Goal: Contribute content: Contribute content

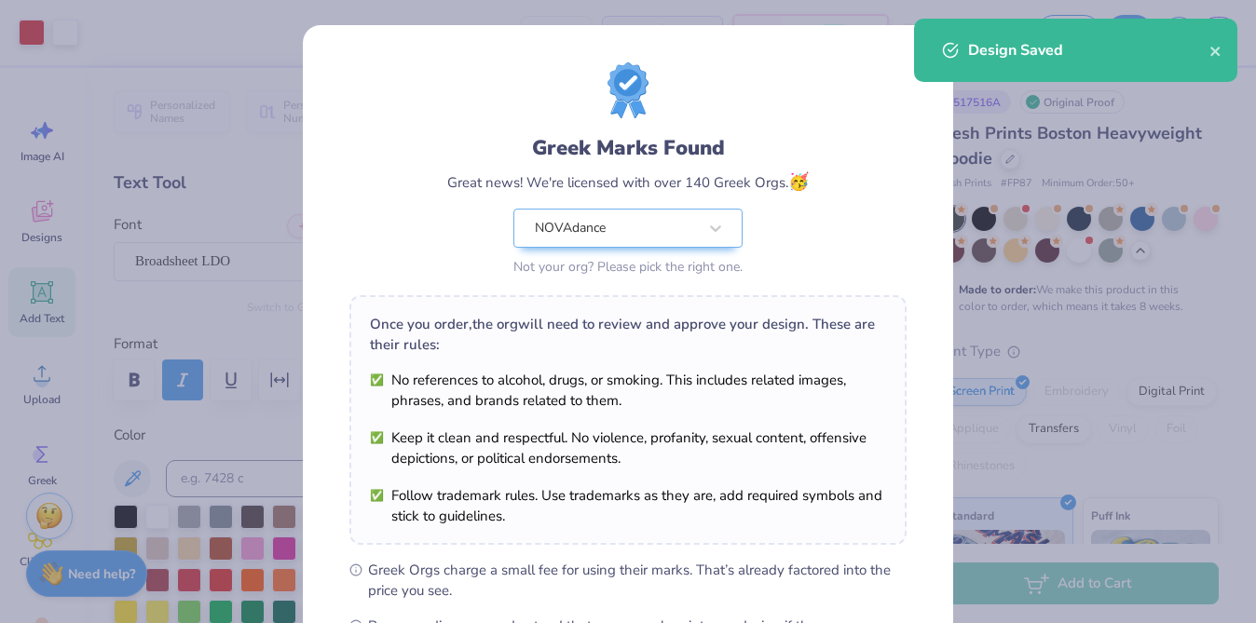
scroll to position [90, 0]
click at [1036, 110] on div "Greek Marks Found Great news! We're licensed with over 140 Greek Orgs. 🥳 NOVAda…" at bounding box center [628, 311] width 1256 height 623
click at [1224, 63] on div "Design Saved" at bounding box center [1075, 50] width 323 height 63
click at [1218, 51] on icon "close" at bounding box center [1216, 51] width 13 height 15
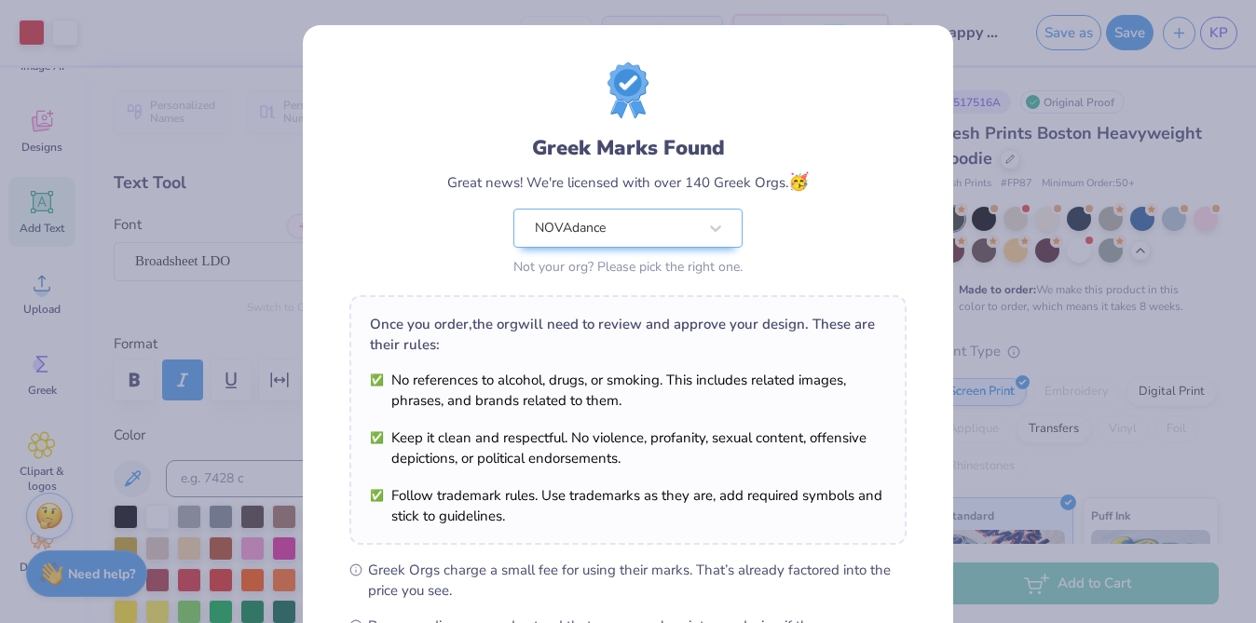
scroll to position [249, 0]
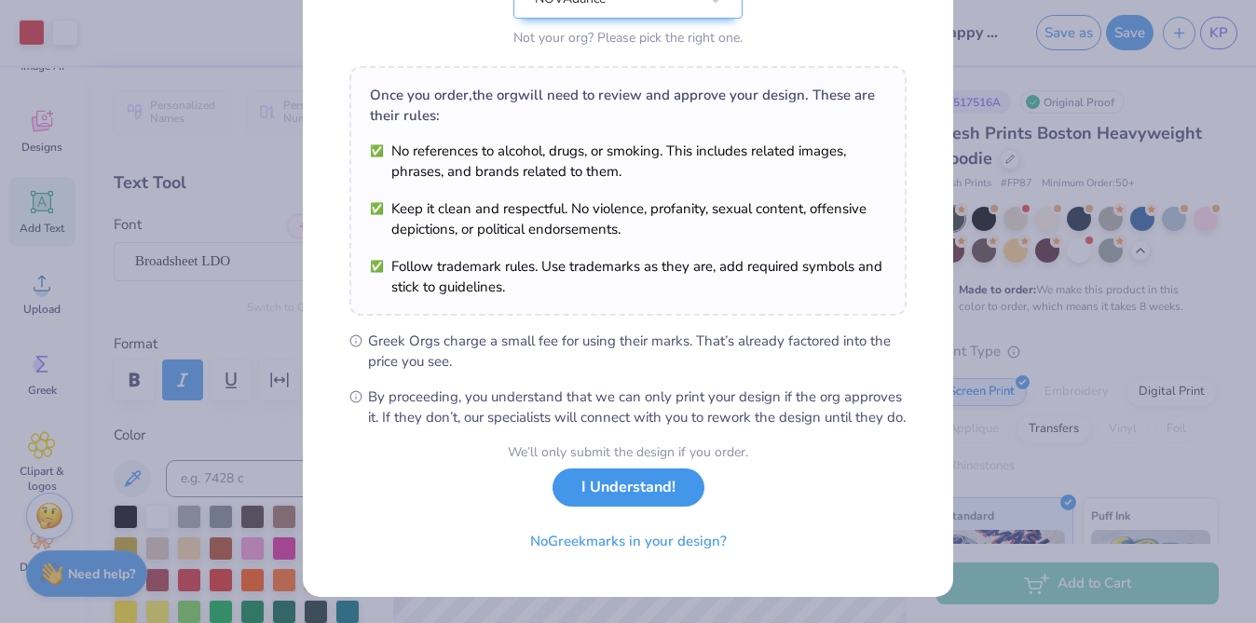
click at [637, 487] on button "I Understand!" at bounding box center [629, 488] width 152 height 38
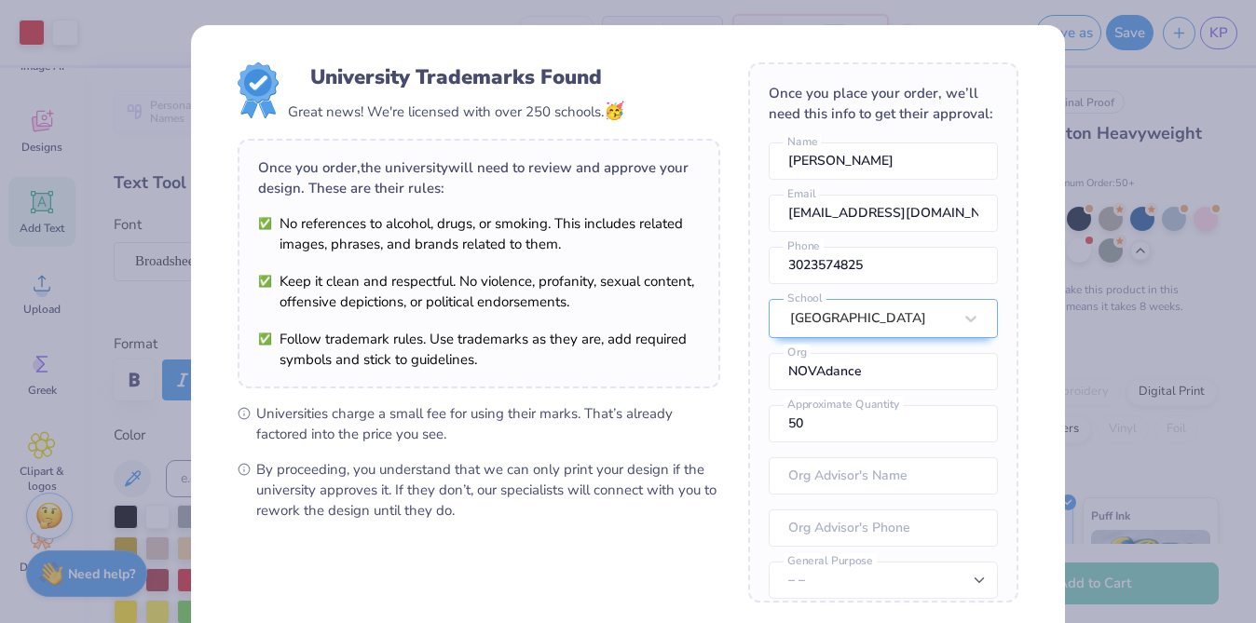
scroll to position [187, 0]
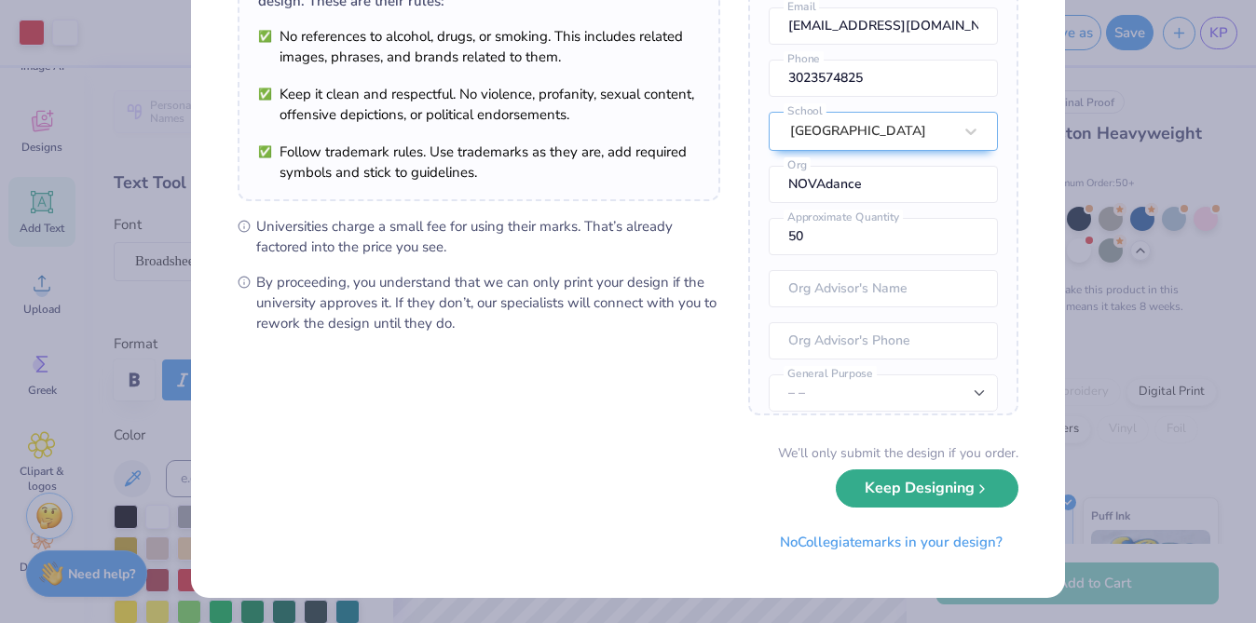
click at [990, 497] on button "Keep Designing" at bounding box center [927, 489] width 183 height 38
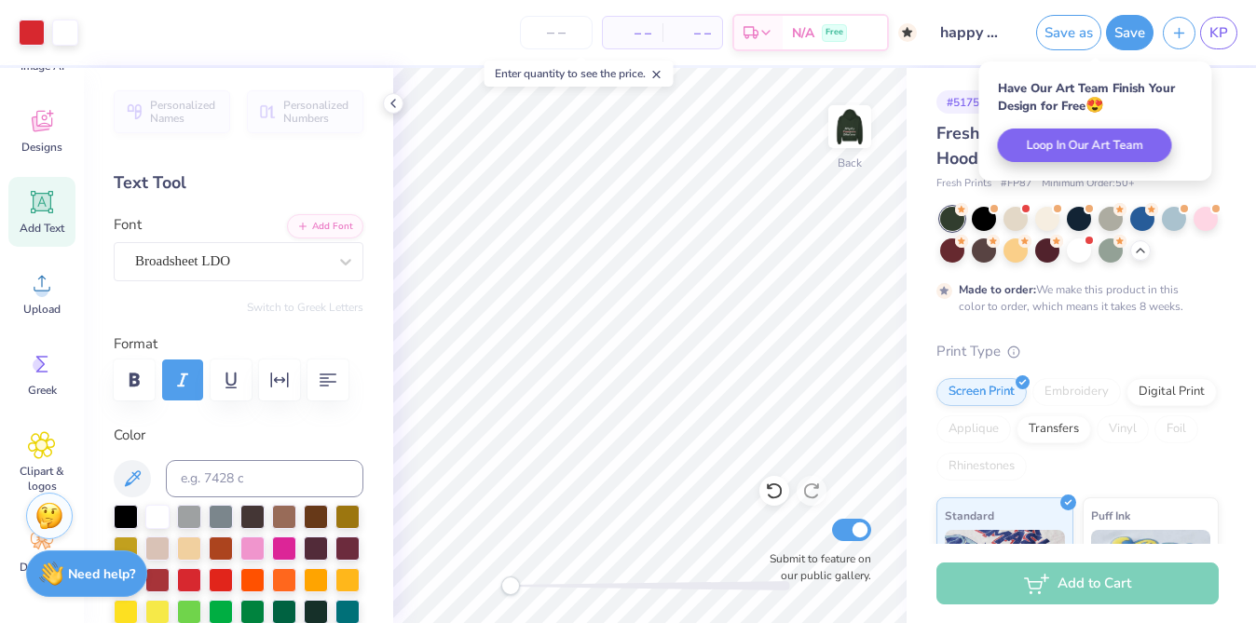
scroll to position [0, 0]
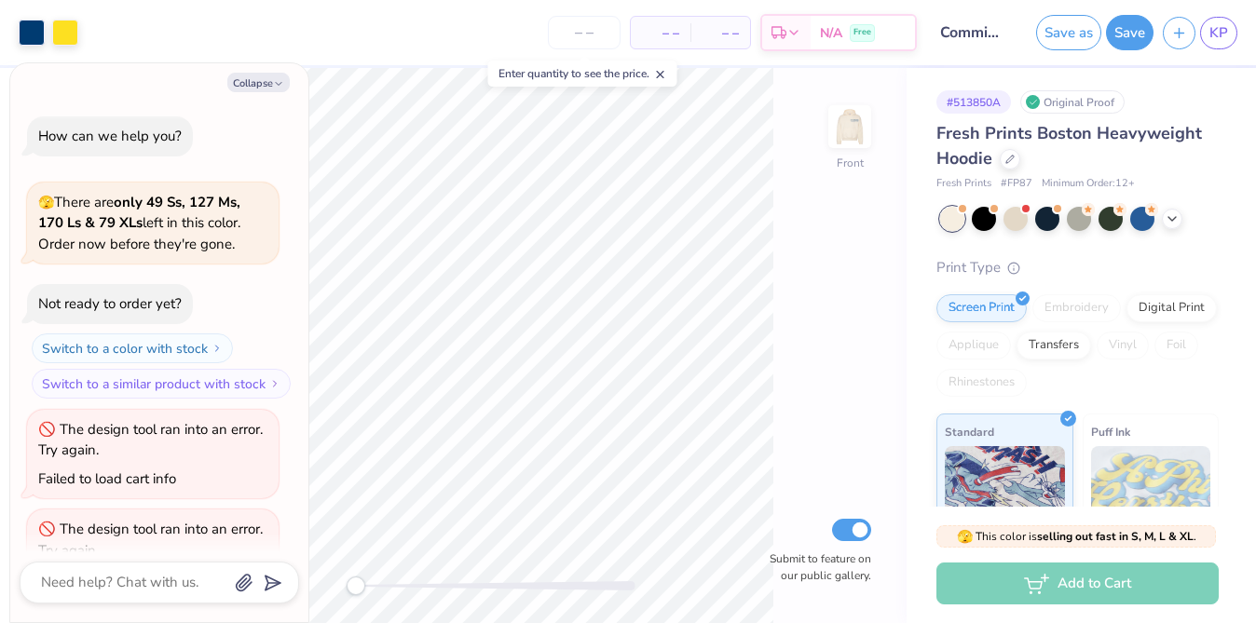
scroll to position [555, 0]
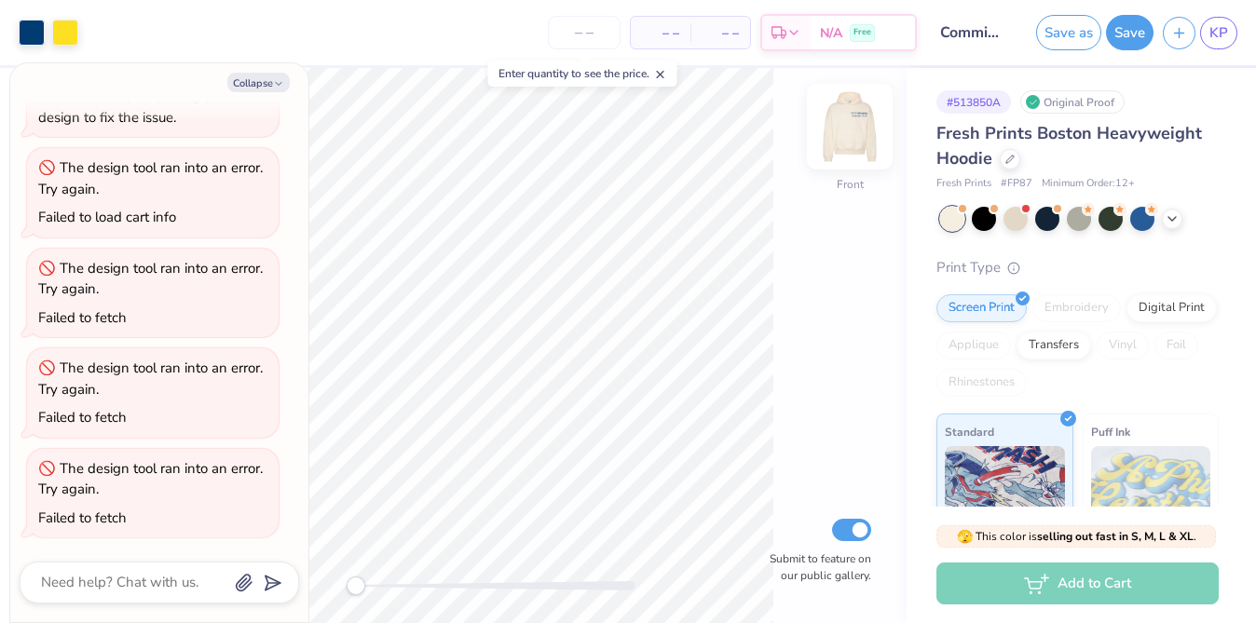
click at [855, 176] on div "Front" at bounding box center [850, 184] width 27 height 17
click at [851, 156] on img at bounding box center [850, 126] width 75 height 75
type textarea "x"
click at [323, 561] on div "Front Submit to feature on our public gallery." at bounding box center [495, 345] width 823 height 555
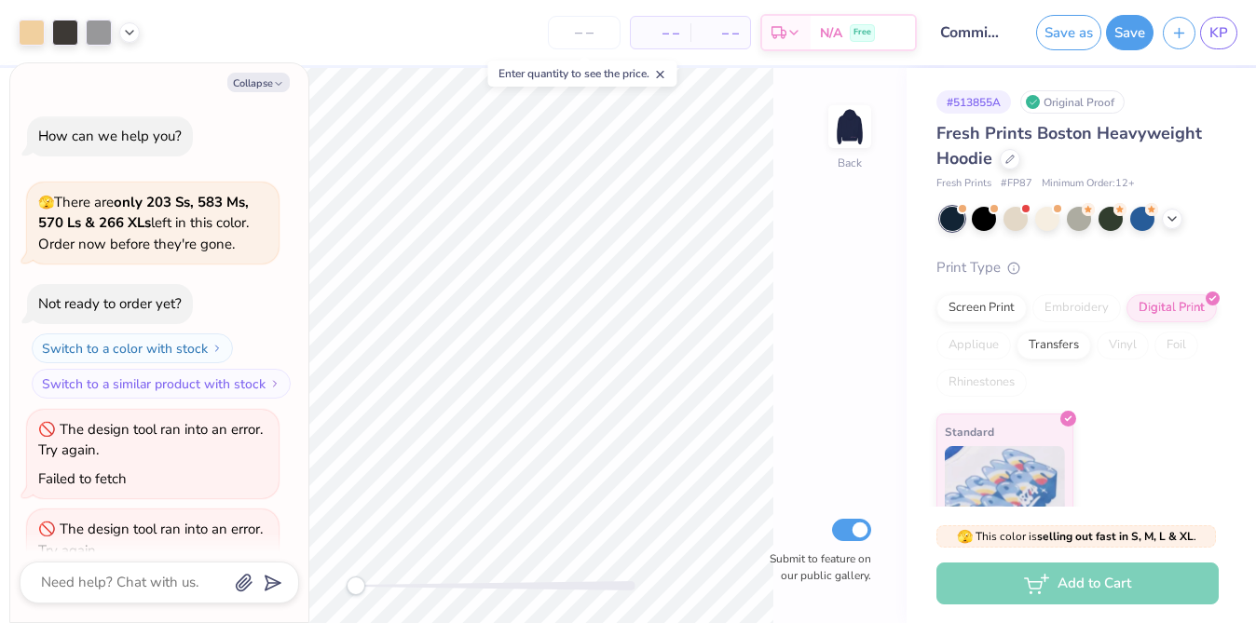
scroll to position [740, 0]
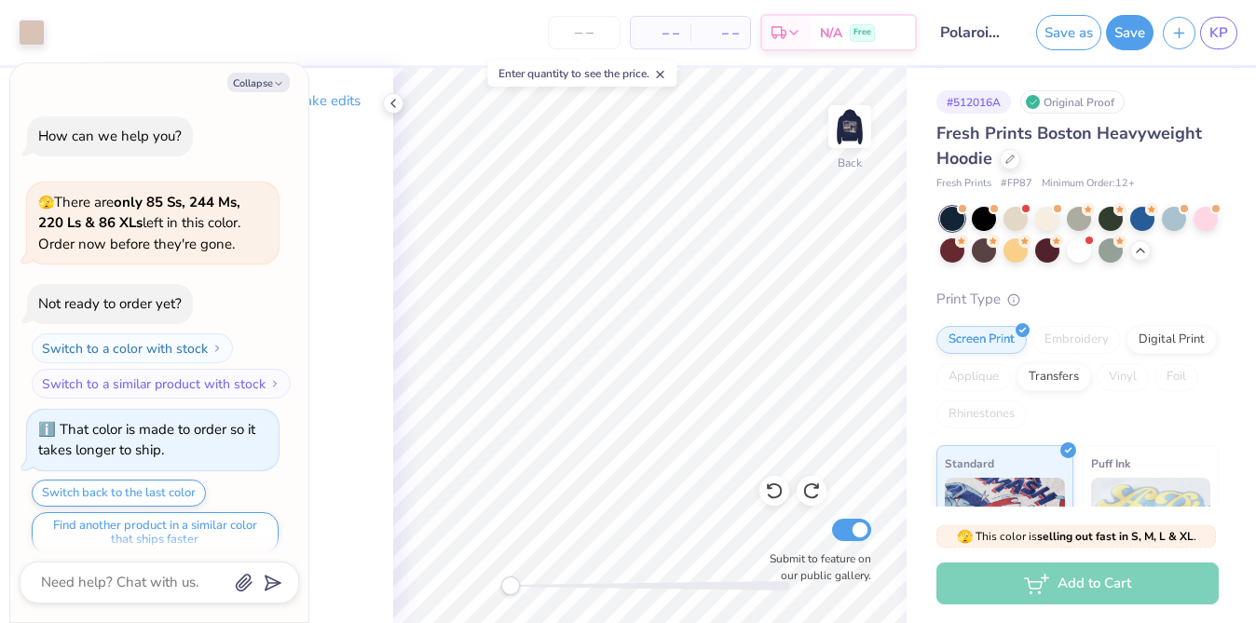
scroll to position [1099, 0]
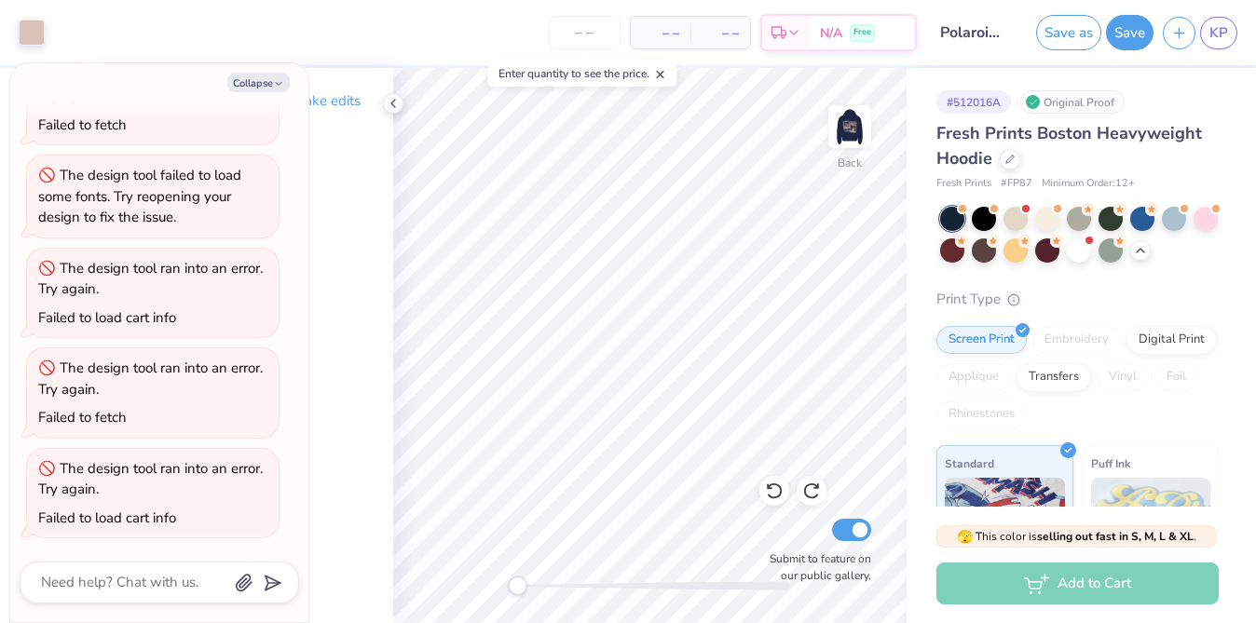
drag, startPoint x: 506, startPoint y: 588, endPoint x: 517, endPoint y: 589, distance: 11.2
click at [517, 589] on div "Accessibility label" at bounding box center [517, 586] width 19 height 19
click at [832, 144] on img at bounding box center [850, 126] width 75 height 75
drag, startPoint x: 517, startPoint y: 579, endPoint x: 559, endPoint y: 587, distance: 42.8
click at [559, 587] on div "Accessibility label" at bounding box center [559, 586] width 19 height 19
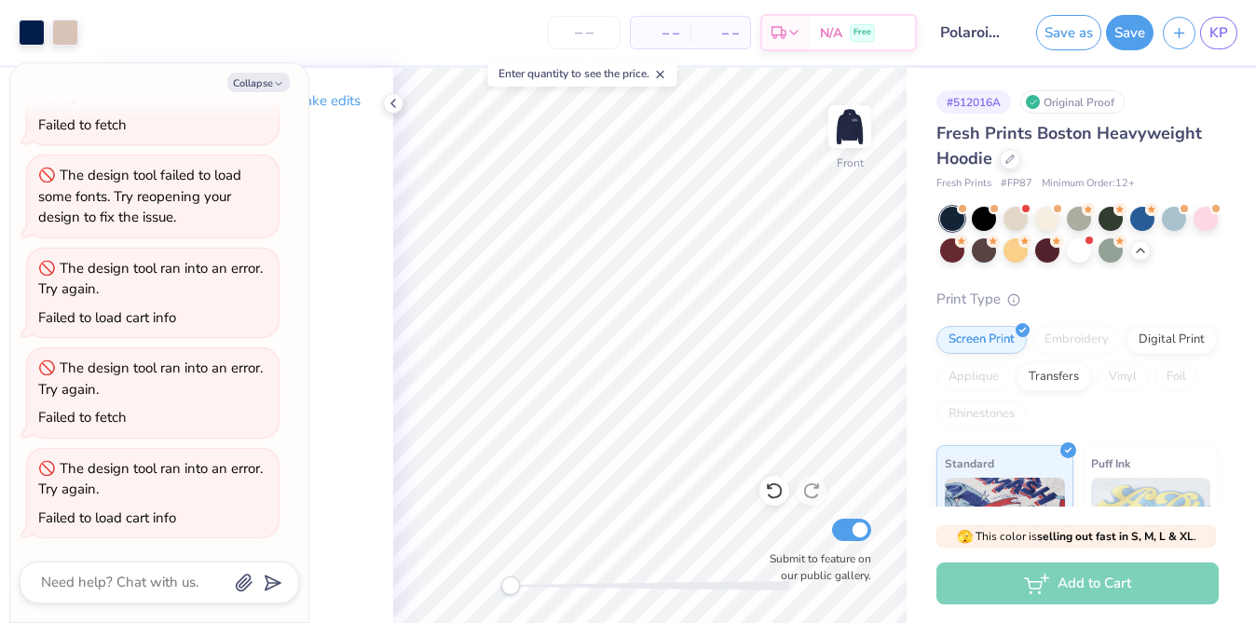
click at [397, 583] on div "Front Submit to feature on our public gallery." at bounding box center [650, 345] width 514 height 555
type textarea "x"
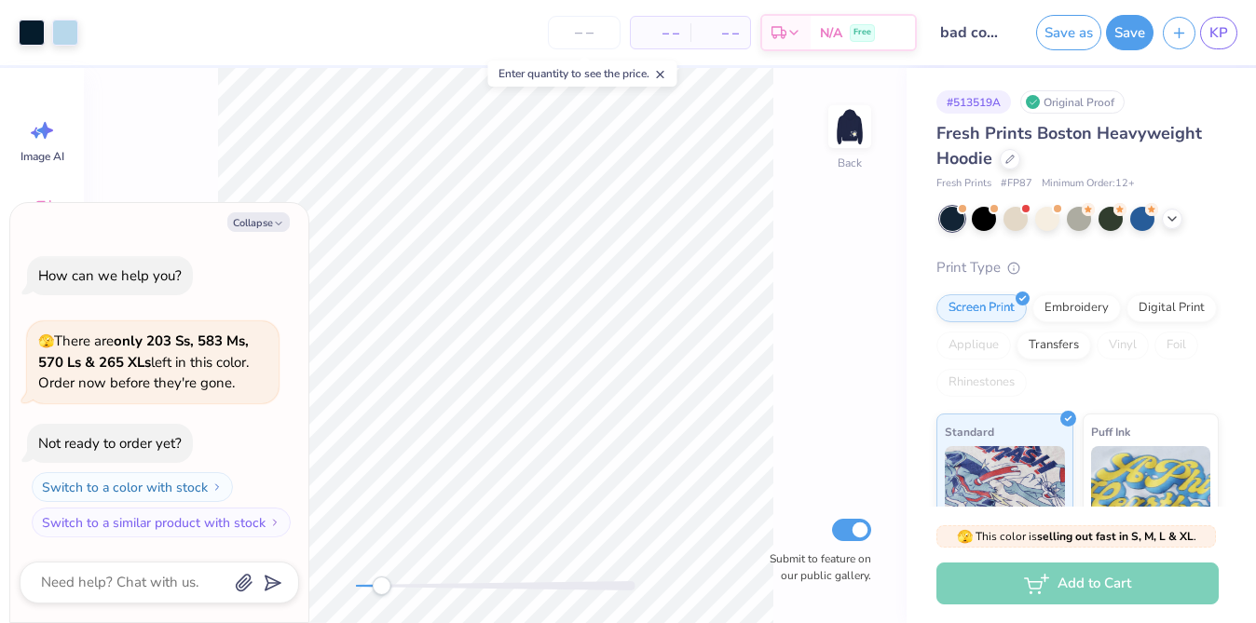
drag, startPoint x: 352, startPoint y: 584, endPoint x: 381, endPoint y: 584, distance: 28.9
click at [381, 584] on div "Accessibility label" at bounding box center [381, 586] width 19 height 19
click at [850, 137] on img at bounding box center [850, 126] width 75 height 75
click at [326, 592] on div "Front Submit to feature on our public gallery." at bounding box center [495, 345] width 823 height 555
click at [850, 117] on img at bounding box center [850, 126] width 75 height 75
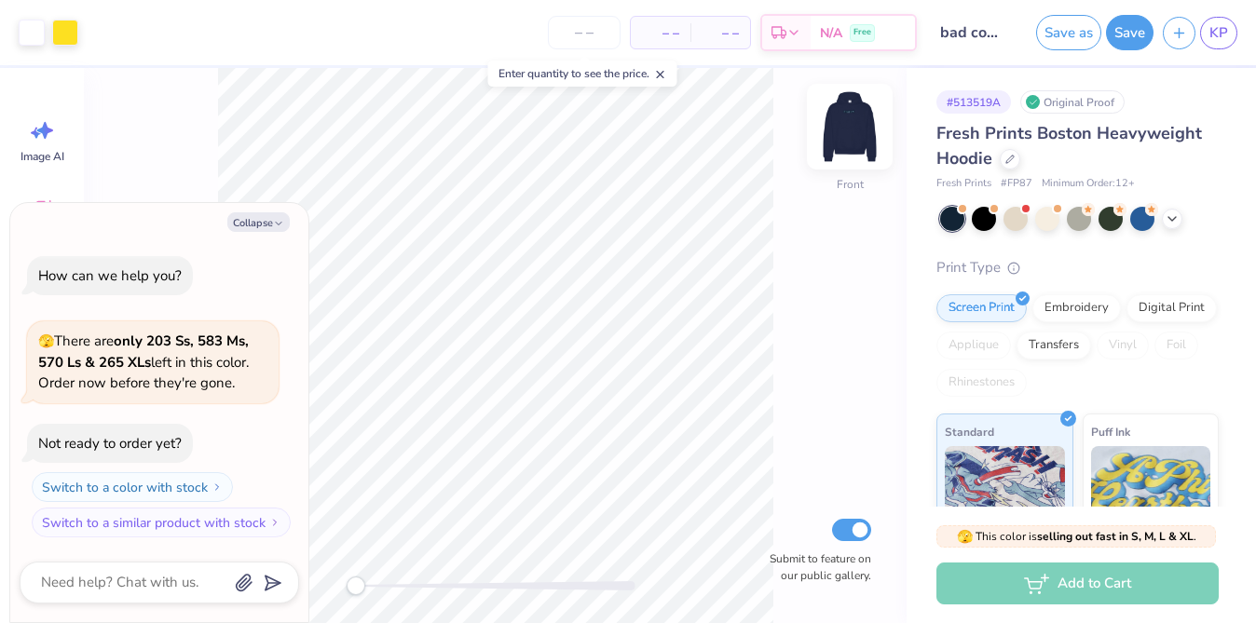
type textarea "x"
